Goal: Find specific page/section: Find specific page/section

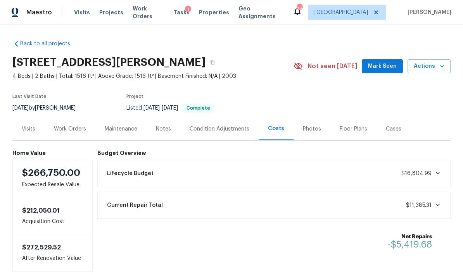
click at [208, 13] on span "Properties" at bounding box center [214, 13] width 30 height 8
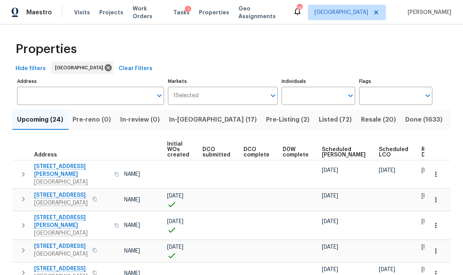
scroll to position [0, 55]
click at [422, 150] on span "Ready Date" at bounding box center [430, 152] width 17 height 11
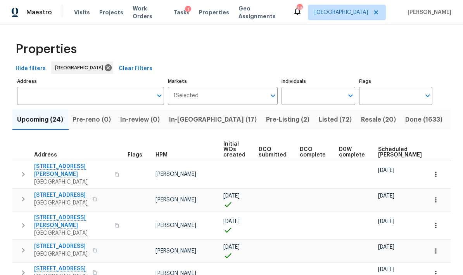
click at [340, 96] on input "Individuals" at bounding box center [312, 96] width 62 height 18
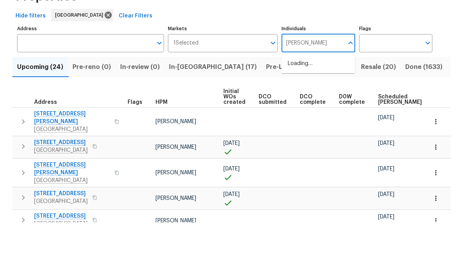
type input "[PERSON_NAME]"
click at [297, 112] on input "checkbox" at bounding box center [296, 120] width 16 height 16
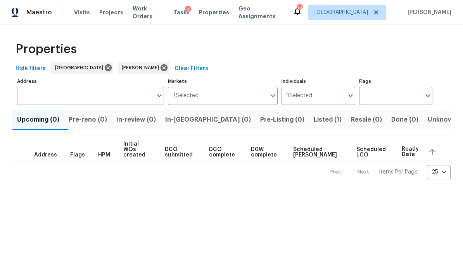
click at [314, 124] on span "Listed (1)" at bounding box center [328, 119] width 28 height 11
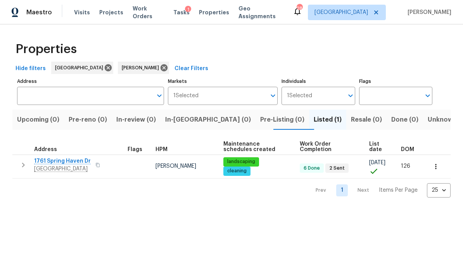
click at [21, 164] on icon "button" at bounding box center [23, 165] width 9 height 9
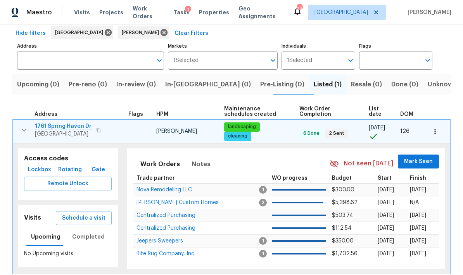
scroll to position [35, 0]
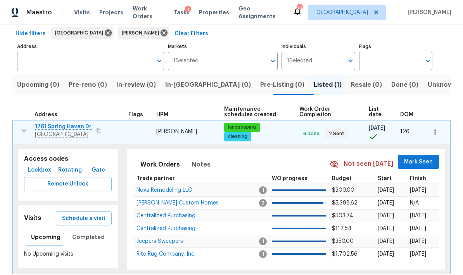
click at [68, 121] on td "[STREET_ADDRESS]" at bounding box center [69, 131] width 112 height 20
click at [74, 127] on span "1761 Spring Haven Dr" at bounding box center [63, 127] width 57 height 8
click at [97, 135] on button "button" at bounding box center [98, 130] width 9 height 11
click at [209, 12] on span "Properties" at bounding box center [214, 13] width 30 height 8
click at [160, 32] on icon at bounding box center [164, 33] width 9 height 9
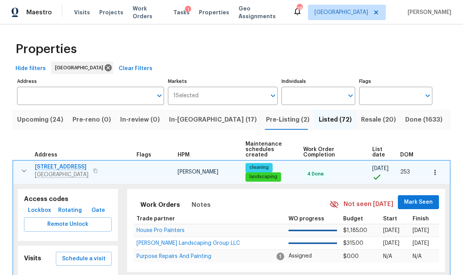
click at [190, 117] on span "In-[GEOGRAPHIC_DATA] (17)" at bounding box center [213, 119] width 88 height 11
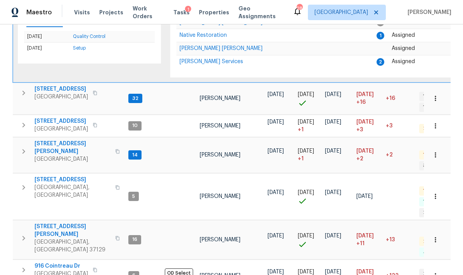
scroll to position [263, 0]
click at [97, 264] on button "button" at bounding box center [94, 269] width 9 height 11
click at [98, 264] on button "button" at bounding box center [94, 269] width 9 height 11
click at [97, 264] on button "button" at bounding box center [94, 269] width 9 height 11
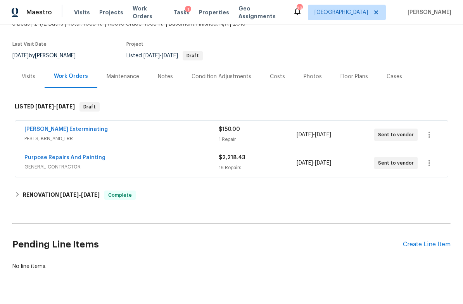
scroll to position [52, 0]
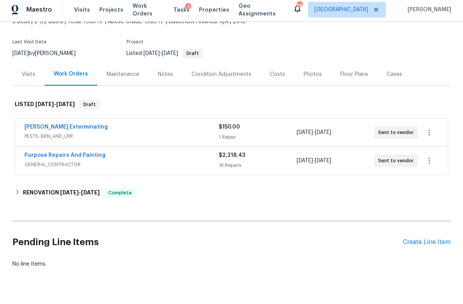
click at [84, 155] on link "Purpose Repairs And Painting" at bounding box center [64, 157] width 81 height 5
